Goal: Leave review/rating

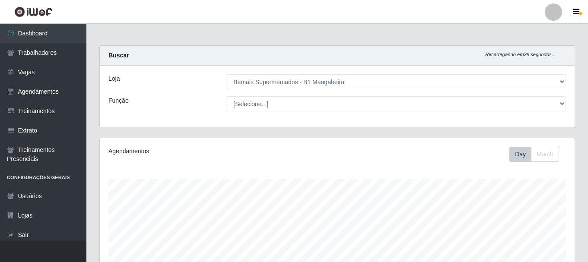
select select "403"
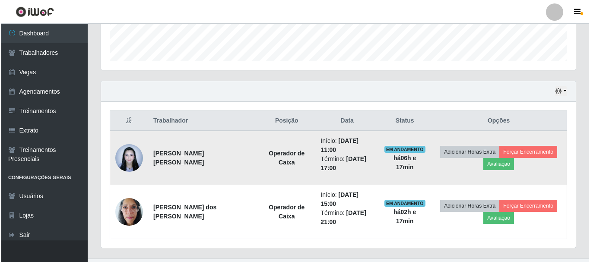
scroll to position [179, 474]
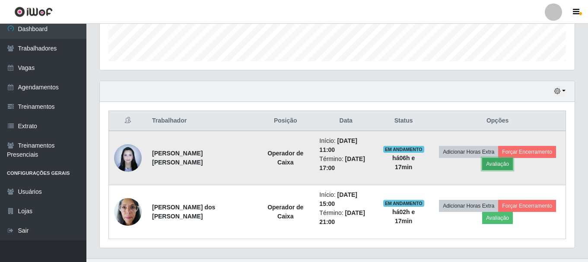
click at [495, 162] on button "Avaliação" at bounding box center [497, 164] width 31 height 12
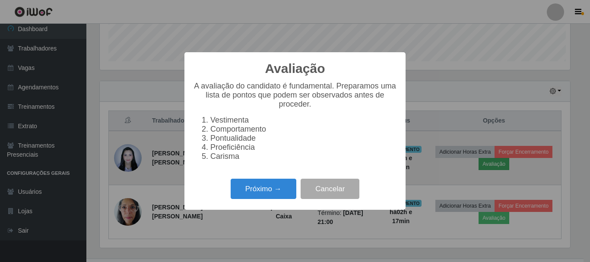
scroll to position [179, 470]
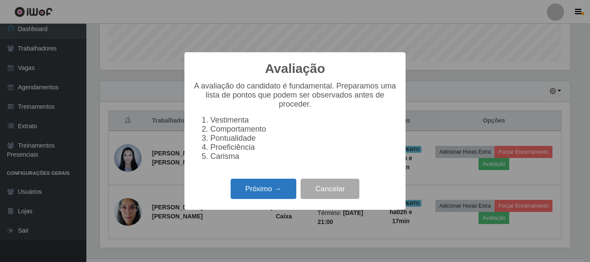
click at [274, 193] on button "Próximo →" at bounding box center [264, 189] width 66 height 20
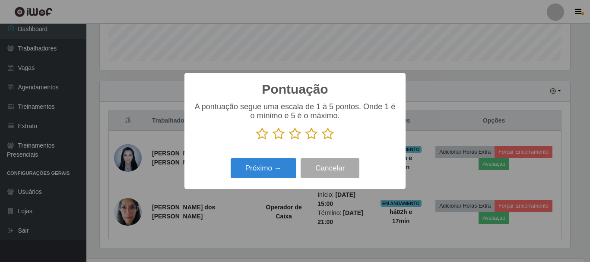
scroll to position [431561, 431270]
click at [326, 135] on icon at bounding box center [328, 133] width 12 height 13
click at [322, 140] on input "radio" at bounding box center [322, 140] width 0 height 0
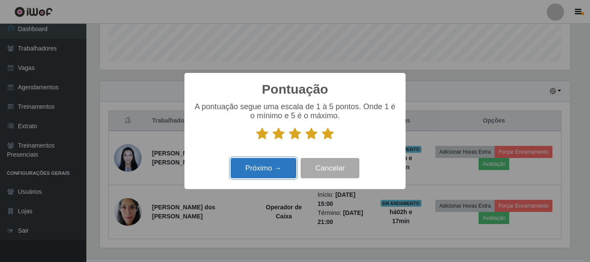
click at [252, 172] on button "Próximo →" at bounding box center [264, 168] width 66 height 20
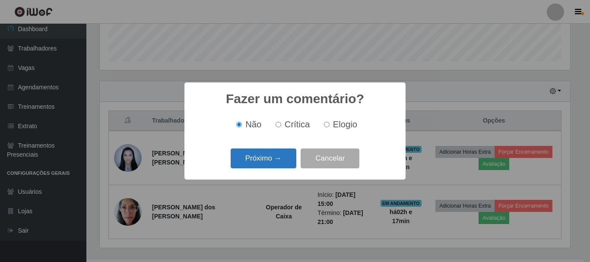
click at [256, 158] on button "Próximo →" at bounding box center [264, 159] width 66 height 20
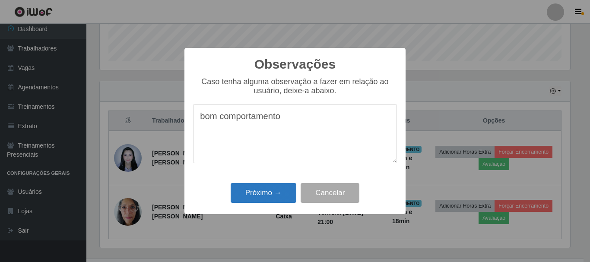
type textarea "bom comportamento"
click at [254, 187] on button "Próximo →" at bounding box center [264, 193] width 66 height 20
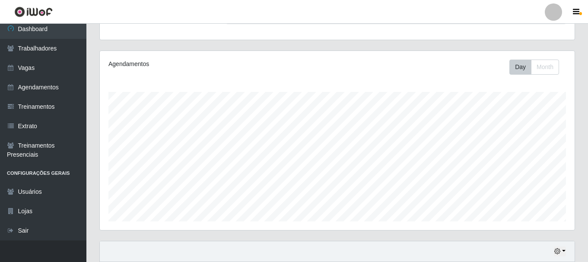
scroll to position [247, 0]
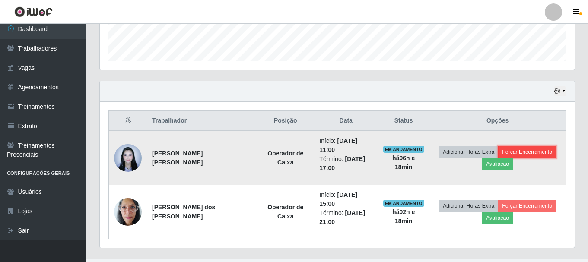
click at [524, 146] on button "Forçar Encerramento" at bounding box center [527, 152] width 58 height 12
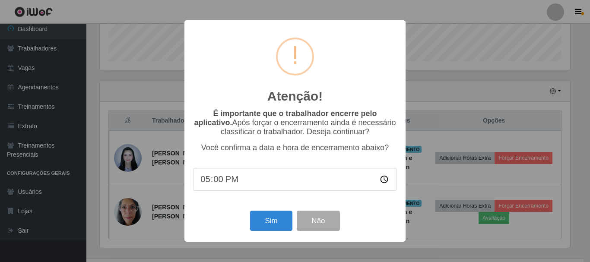
click at [218, 181] on input "17:00" at bounding box center [295, 179] width 204 height 23
type input "17:20"
click at [275, 223] on button "Sim" at bounding box center [271, 221] width 42 height 20
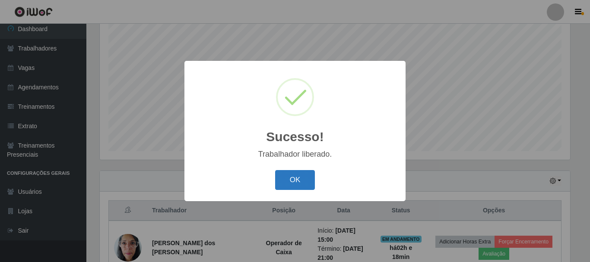
click at [290, 183] on button "OK" at bounding box center [295, 180] width 40 height 20
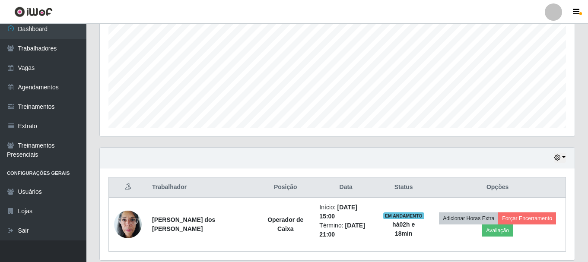
scroll to position [202, 0]
